Goal: Transaction & Acquisition: Purchase product/service

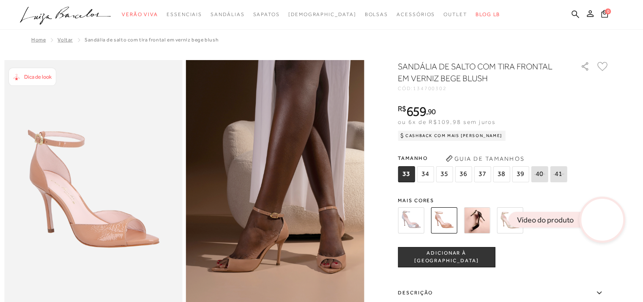
click at [478, 217] on img at bounding box center [477, 220] width 26 height 26
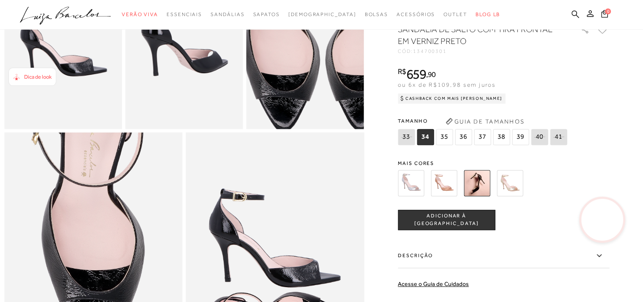
scroll to position [380, 0]
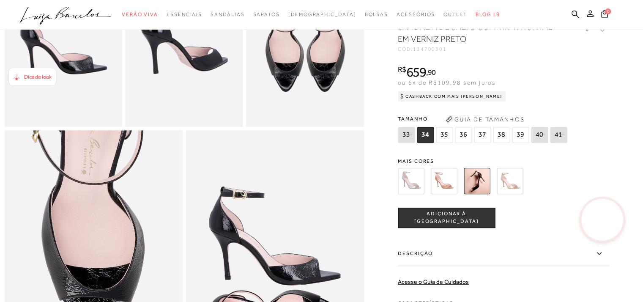
click at [440, 192] on img at bounding box center [444, 181] width 26 height 26
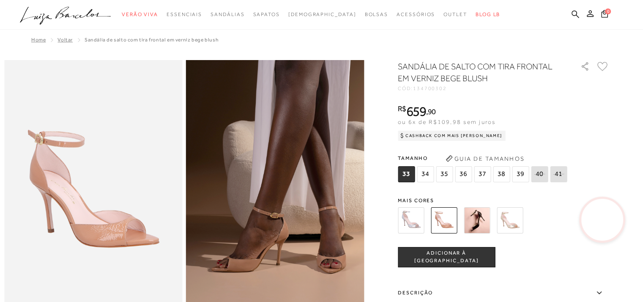
click at [445, 175] on span "35" at bounding box center [444, 174] width 17 height 16
click at [460, 254] on span "ADICIONAR À [GEOGRAPHIC_DATA]" at bounding box center [446, 256] width 96 height 15
